Goal: Check status: Check status

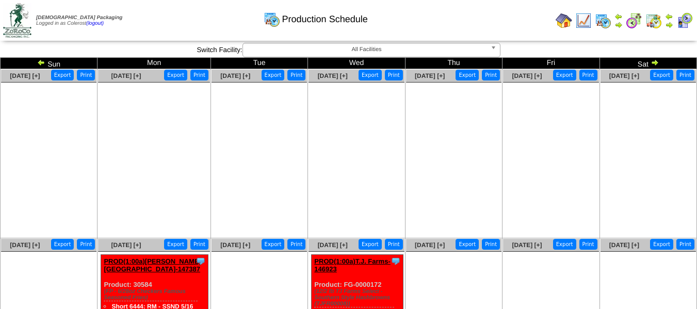
click at [40, 64] on img at bounding box center [41, 62] width 8 height 8
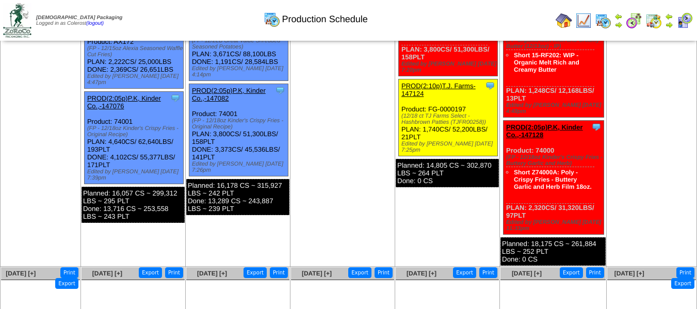
scroll to position [516, 0]
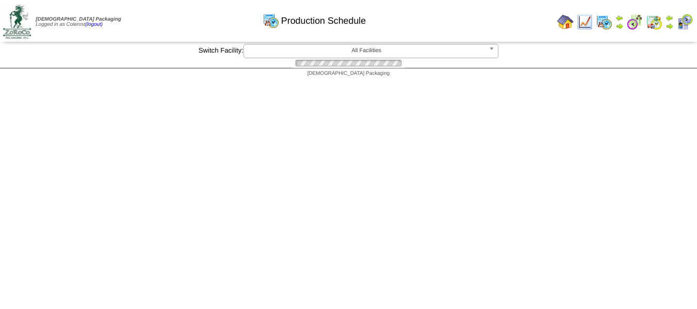
scroll to position [516, 0]
